Goal: Task Accomplishment & Management: Use online tool/utility

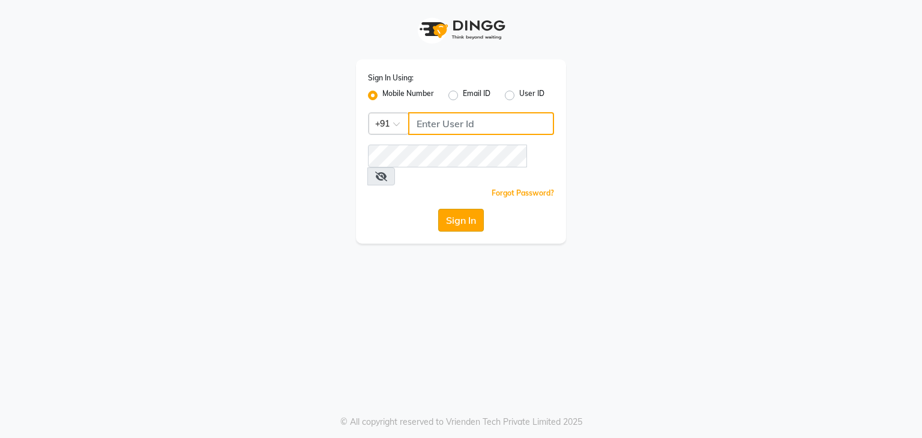
type input "9663900113"
click at [473, 209] on button "Sign In" at bounding box center [461, 220] width 46 height 23
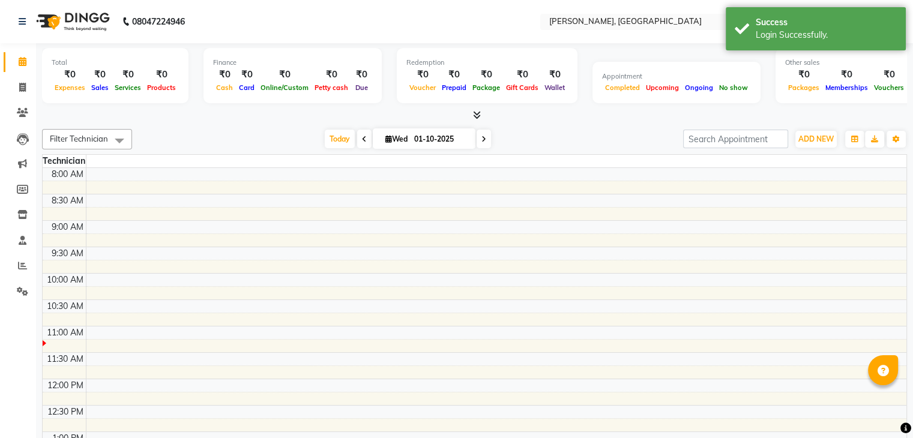
select select "en"
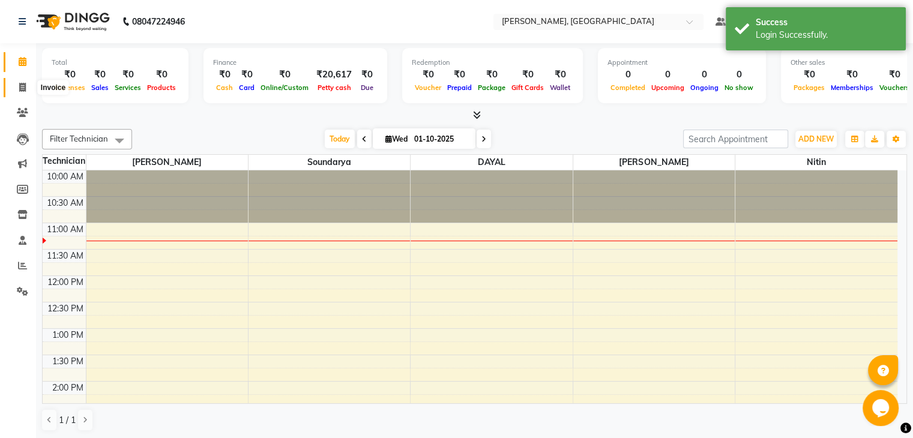
click at [22, 87] on icon at bounding box center [22, 87] width 7 height 9
select select "service"
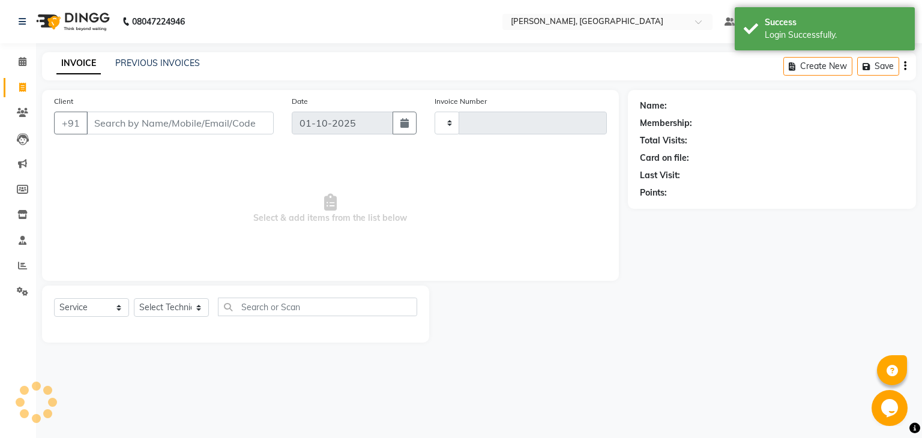
type input "1020"
select select "4495"
